Goal: Task Accomplishment & Management: Contribute content

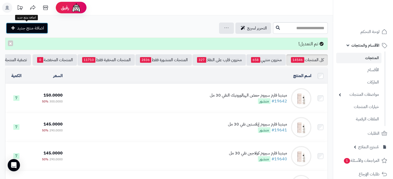
click at [31, 28] on span "اضافة منتج جديد" at bounding box center [30, 28] width 27 height 6
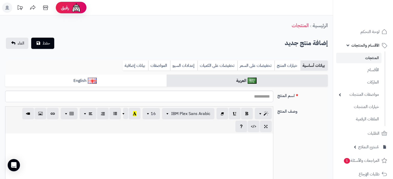
select select
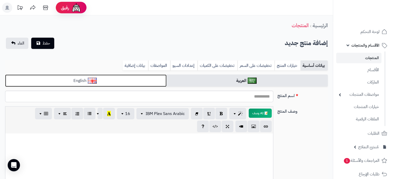
click at [124, 83] on link "English" at bounding box center [85, 80] width 161 height 13
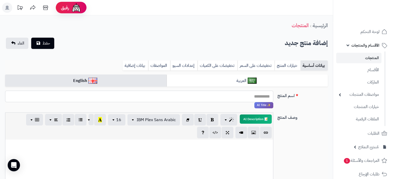
click at [159, 100] on input "اسم المنتج" at bounding box center [139, 96] width 268 height 12
paste input "**********"
type input "**********"
click at [205, 72] on div "بيانات أساسية خيارات المنتج تخفيضات على السعر تخفيضات على الكميات إعدادات السيو…" at bounding box center [166, 67] width 322 height 14
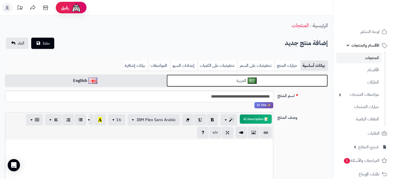
click at [205, 77] on link "العربية" at bounding box center [246, 80] width 161 height 13
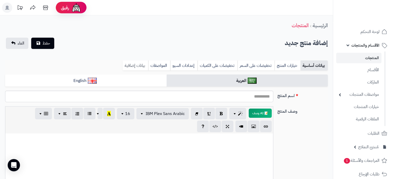
click at [135, 66] on link "بيانات إضافية" at bounding box center [135, 65] width 26 height 10
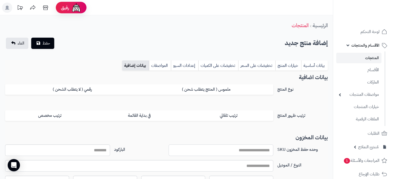
click at [250, 145] on input "وحده حفظ المخزون SKU" at bounding box center [220, 150] width 105 height 12
paste input "**********"
type input "**********"
click at [309, 65] on link "بيانات أساسية" at bounding box center [314, 65] width 27 height 10
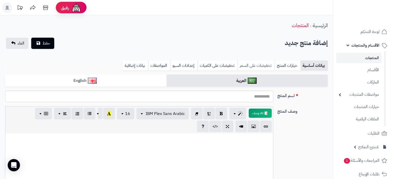
click at [253, 64] on link "تخفيضات على السعر" at bounding box center [255, 65] width 37 height 10
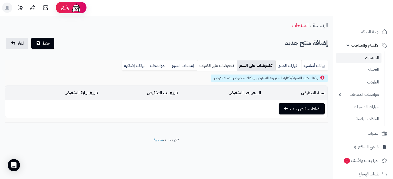
drag, startPoint x: 220, startPoint y: 65, endPoint x: 211, endPoint y: 65, distance: 9.2
click at [220, 65] on link "تخفيضات على الكميات" at bounding box center [217, 65] width 40 height 10
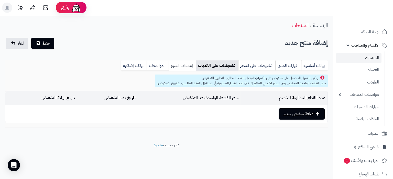
click at [172, 66] on link "إعدادات السيو" at bounding box center [181, 65] width 27 height 10
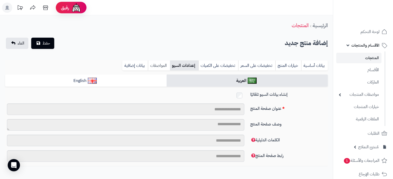
click at [158, 66] on link "المواصفات" at bounding box center [159, 65] width 22 height 10
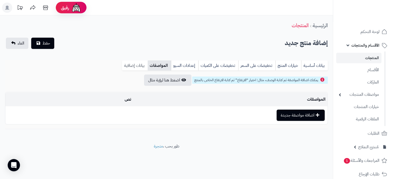
click at [136, 66] on link "بيانات إضافية" at bounding box center [135, 65] width 26 height 10
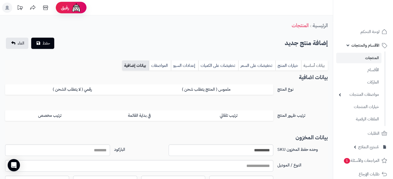
click at [317, 64] on link "بيانات أساسية" at bounding box center [314, 65] width 27 height 10
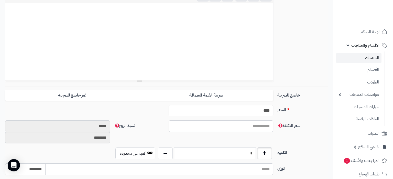
scroll to position [107, 0]
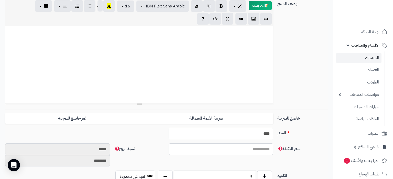
click at [266, 134] on input "****" at bounding box center [220, 134] width 105 height 12
paste input "text"
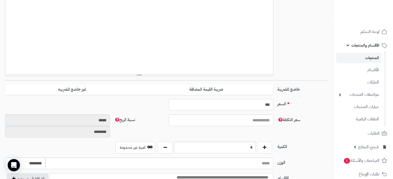
scroll to position [161, 0]
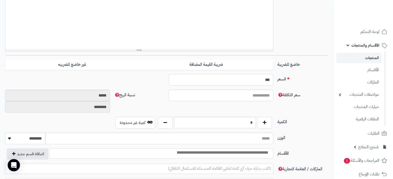
type input "***"
drag, startPoint x: 243, startPoint y: 126, endPoint x: 261, endPoint y: 124, distance: 18.3
click at [256, 124] on input "*" at bounding box center [215, 123] width 82 height 12
type input "*"
click at [244, 152] on input "search" at bounding box center [222, 153] width 99 height 6
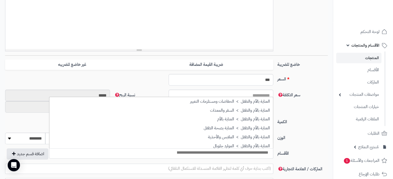
scroll to position [408, 0]
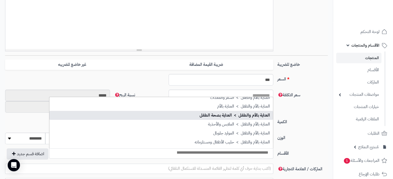
select select "***"
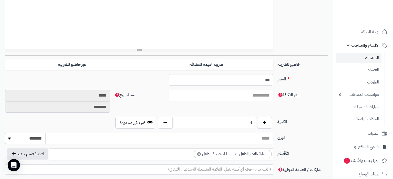
click at [164, 154] on ul "× العناية بالأم والطفل > العناية بصحة الطفل" at bounding box center [160, 153] width 223 height 10
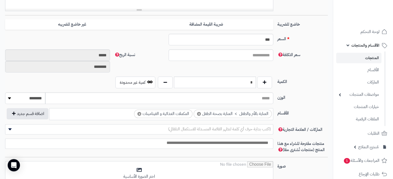
scroll to position [215, 0]
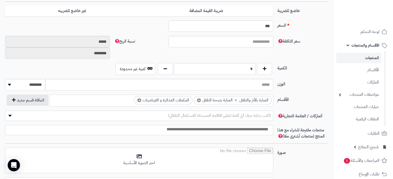
click at [244, 128] on input "search" at bounding box center [137, 129] width 267 height 6
type input "*"
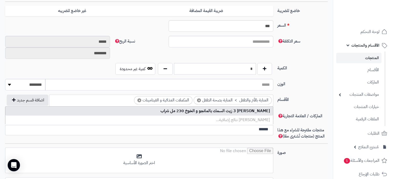
type input "******"
select select "*****"
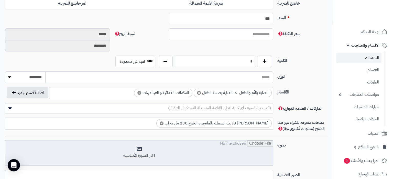
scroll to position [242, 0]
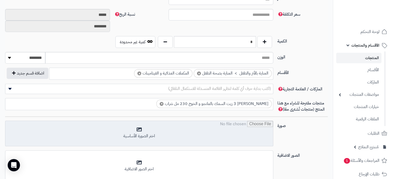
click at [178, 136] on input "file" at bounding box center [138, 134] width 267 height 26
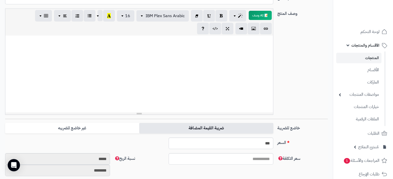
scroll to position [44, 0]
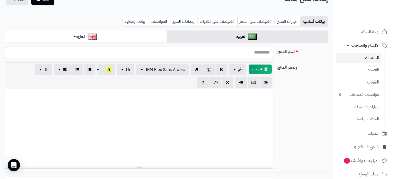
click at [218, 56] on input "اسم المنتج" at bounding box center [139, 53] width 268 height 12
paste input "**********"
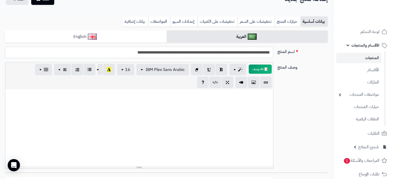
type input "**********"
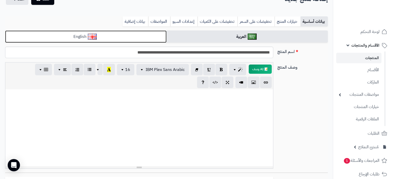
click at [117, 40] on link "English" at bounding box center [85, 36] width 161 height 13
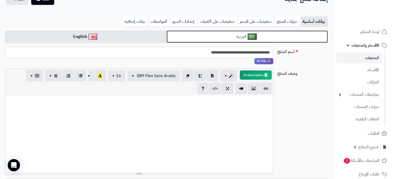
click at [217, 34] on link "العربية" at bounding box center [246, 36] width 161 height 13
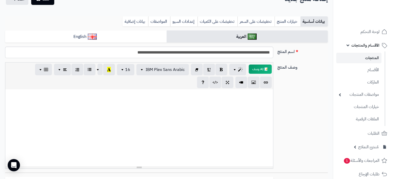
click at [233, 122] on div at bounding box center [138, 127] width 267 height 77
paste div
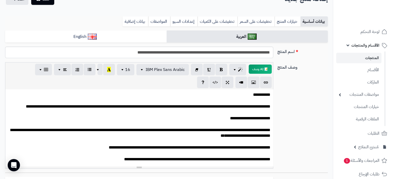
scroll to position [170, 0]
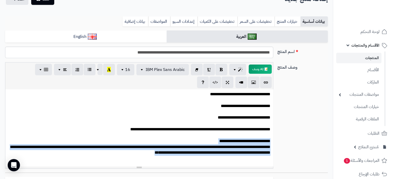
drag, startPoint x: 141, startPoint y: 161, endPoint x: 272, endPoint y: 147, distance: 132.3
click at [272, 147] on div "**********" at bounding box center [138, 127] width 267 height 77
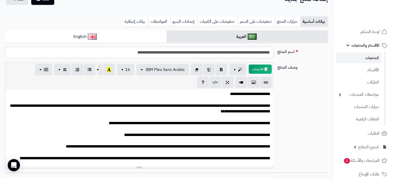
scroll to position [37, 0]
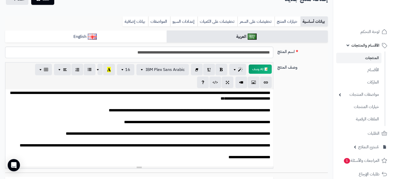
click at [147, 121] on p "**********" at bounding box center [139, 163] width 262 height 216
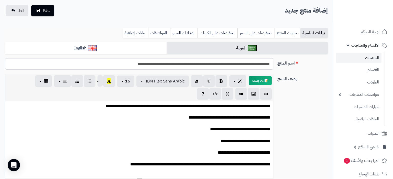
scroll to position [17, 0]
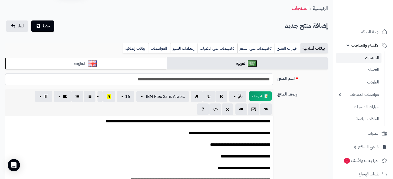
click at [141, 62] on link "English" at bounding box center [85, 63] width 161 height 13
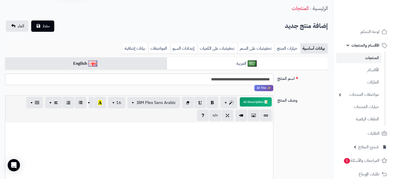
click at [143, 129] on p at bounding box center [139, 128] width 262 height 6
paste div
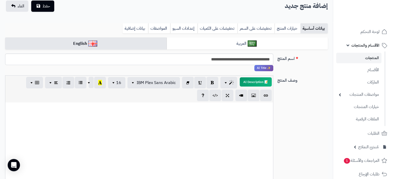
scroll to position [154, 0]
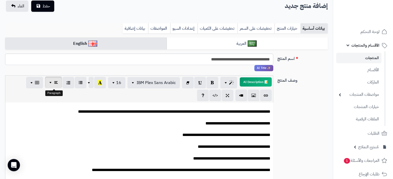
click at [53, 80] on button "button" at bounding box center [53, 82] width 17 height 12
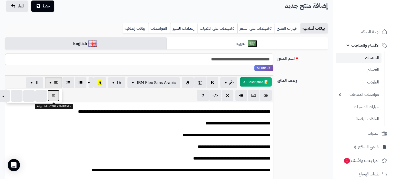
click at [56, 101] on button "button" at bounding box center [54, 96] width 12 height 12
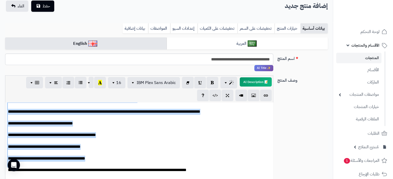
click at [159, 133] on p "**********" at bounding box center [139, 65] width 262 height 228
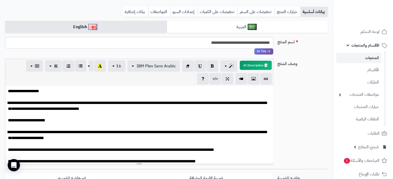
scroll to position [0, 0]
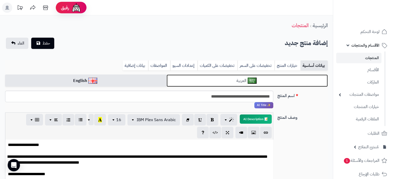
click at [199, 81] on link "العربية" at bounding box center [246, 80] width 161 height 13
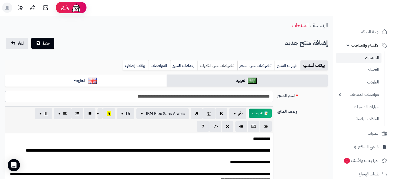
click at [210, 65] on link "تخفيضات على الكميات" at bounding box center [217, 65] width 40 height 10
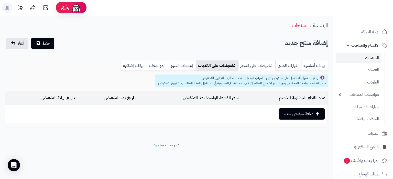
click at [250, 63] on link "تخفيضات على السعر" at bounding box center [256, 65] width 37 height 10
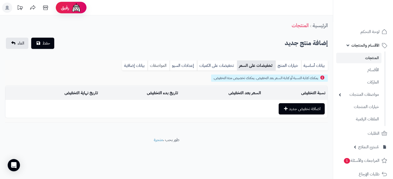
click at [160, 65] on link "المواصفات" at bounding box center [158, 65] width 22 height 10
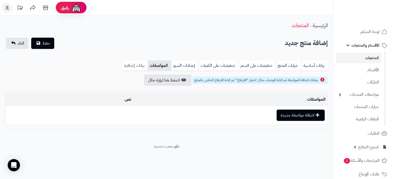
click at [139, 63] on link "بيانات إضافية" at bounding box center [135, 65] width 26 height 10
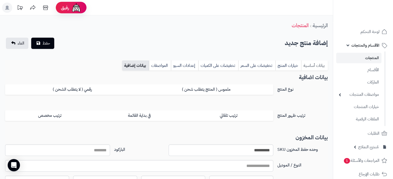
click at [307, 63] on link "بيانات أساسية" at bounding box center [314, 65] width 27 height 10
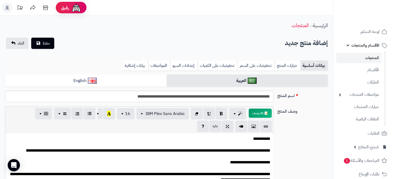
scroll to position [601, 0]
drag, startPoint x: 57, startPoint y: 45, endPoint x: 46, endPoint y: 46, distance: 11.3
click at [51, 46] on div "إضافة منتج جديد حفظ الغاء" at bounding box center [166, 43] width 322 height 11
click at [46, 46] on button "حفظ" at bounding box center [42, 42] width 23 height 11
